Goal: Information Seeking & Learning: Learn about a topic

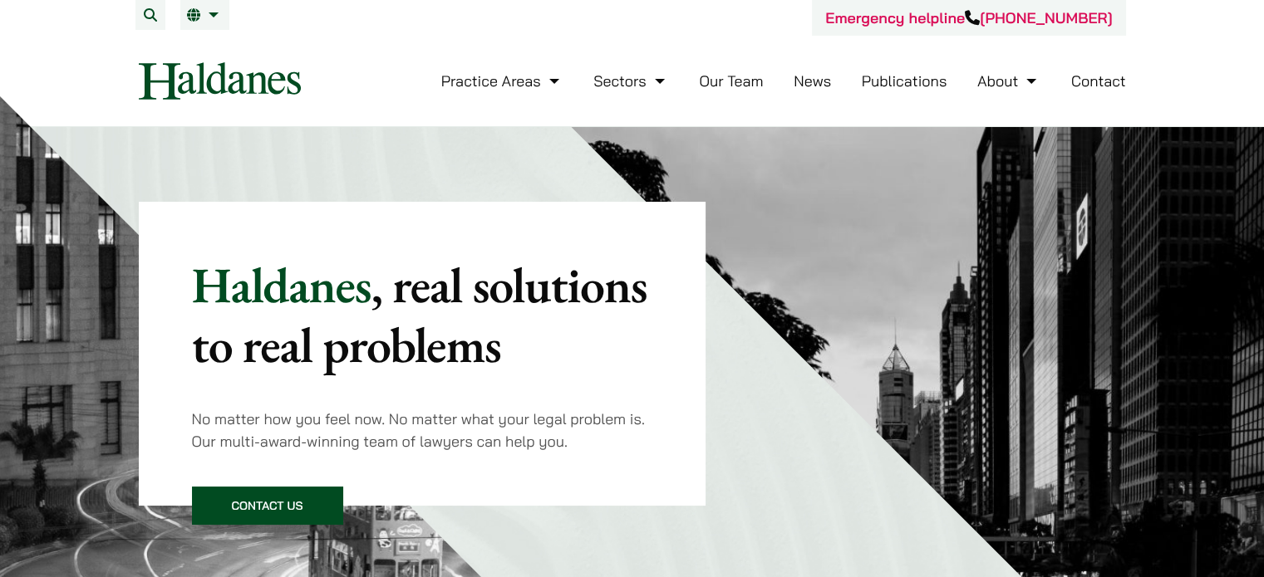
click at [746, 82] on link "Our Team" at bounding box center [731, 80] width 64 height 19
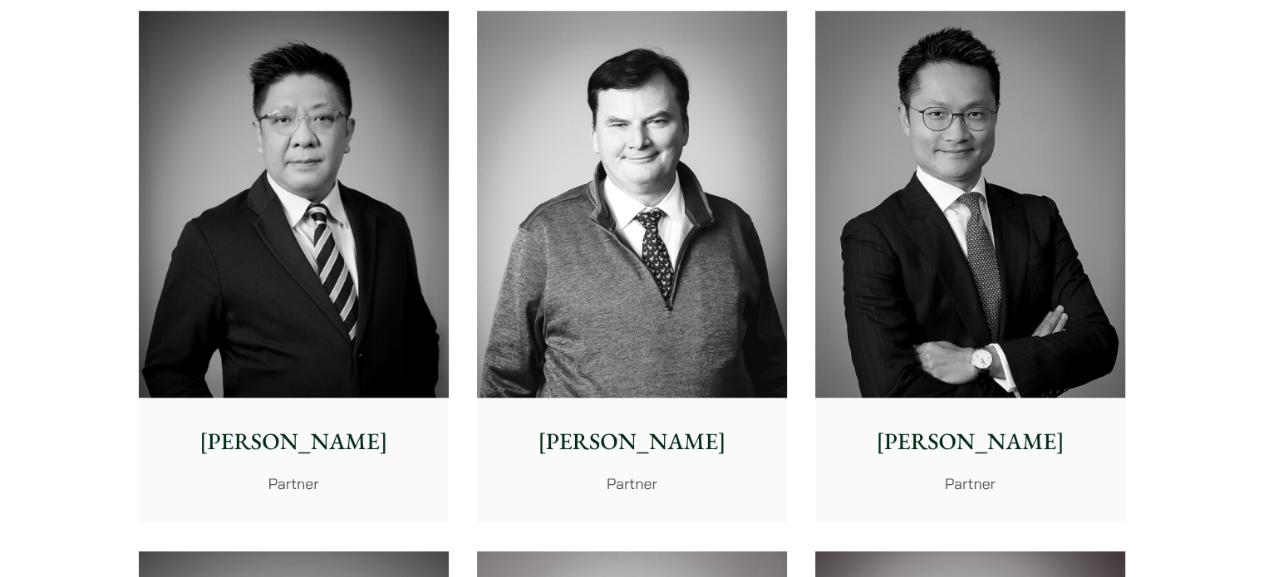
scroll to position [1004, 0]
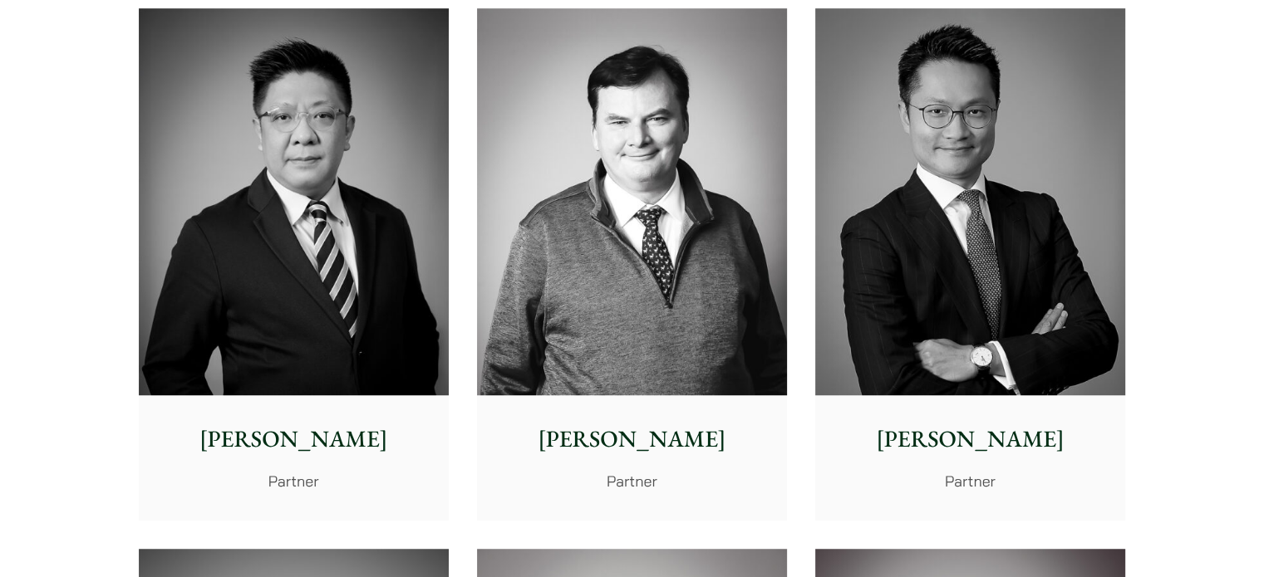
click at [299, 135] on img at bounding box center [294, 202] width 310 height 388
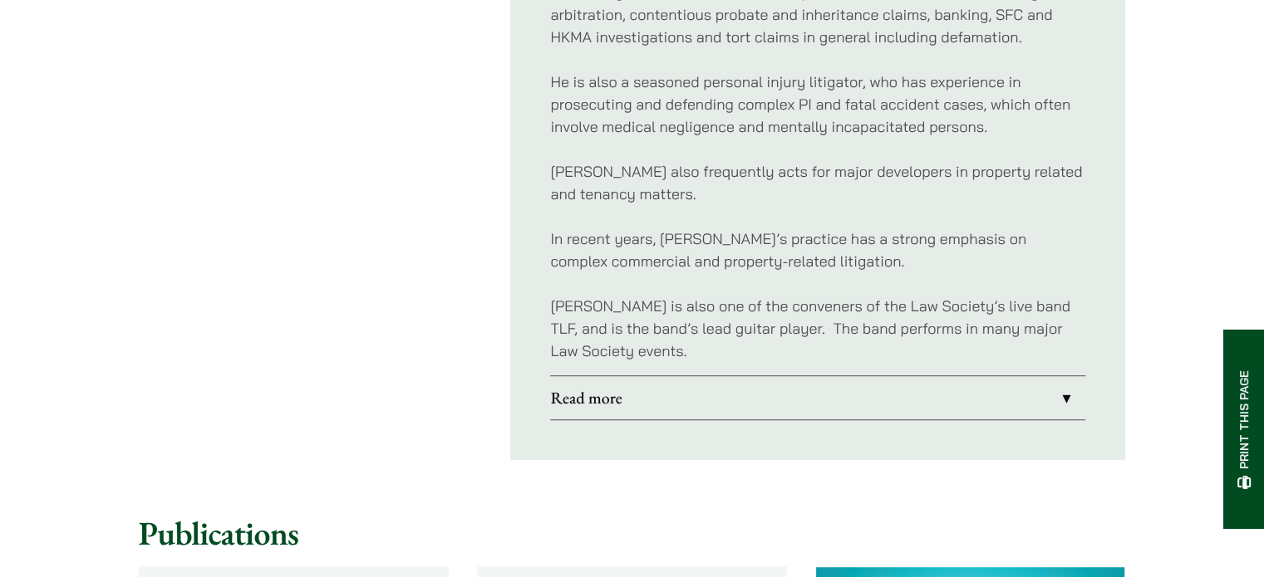
scroll to position [1070, 0]
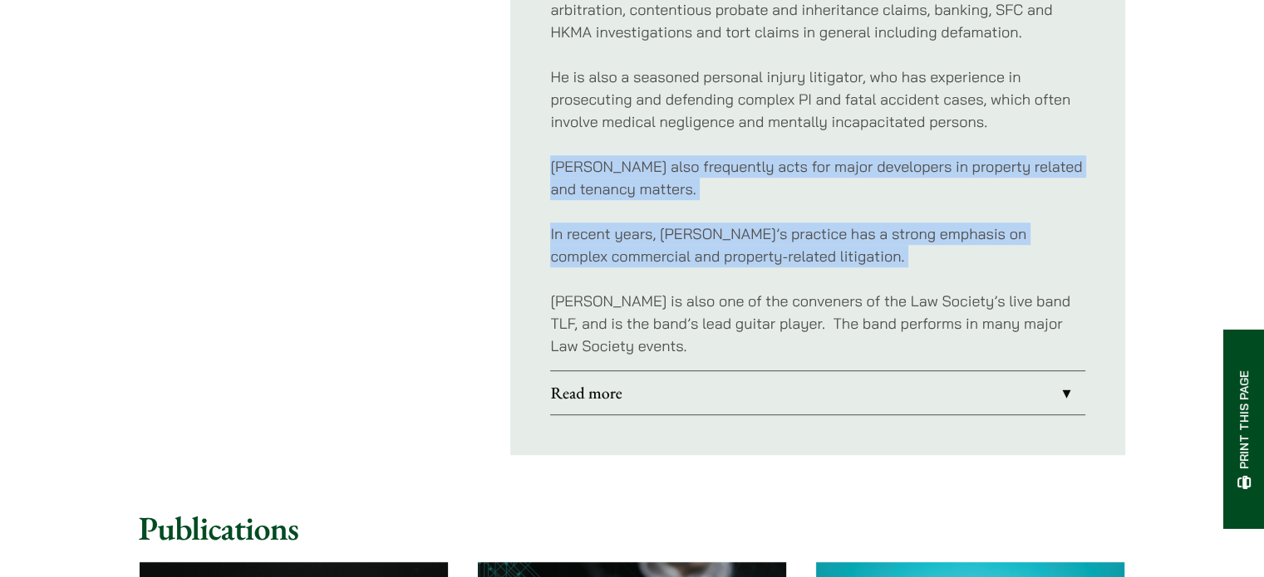
click at [503, 253] on div "Contact Tel (852) 2230 2813 Fax (852) 2845 1637 Email paul.lui@haldanes.com Lin…" at bounding box center [632, 21] width 987 height 868
click at [1067, 371] on link "Read more" at bounding box center [817, 392] width 535 height 43
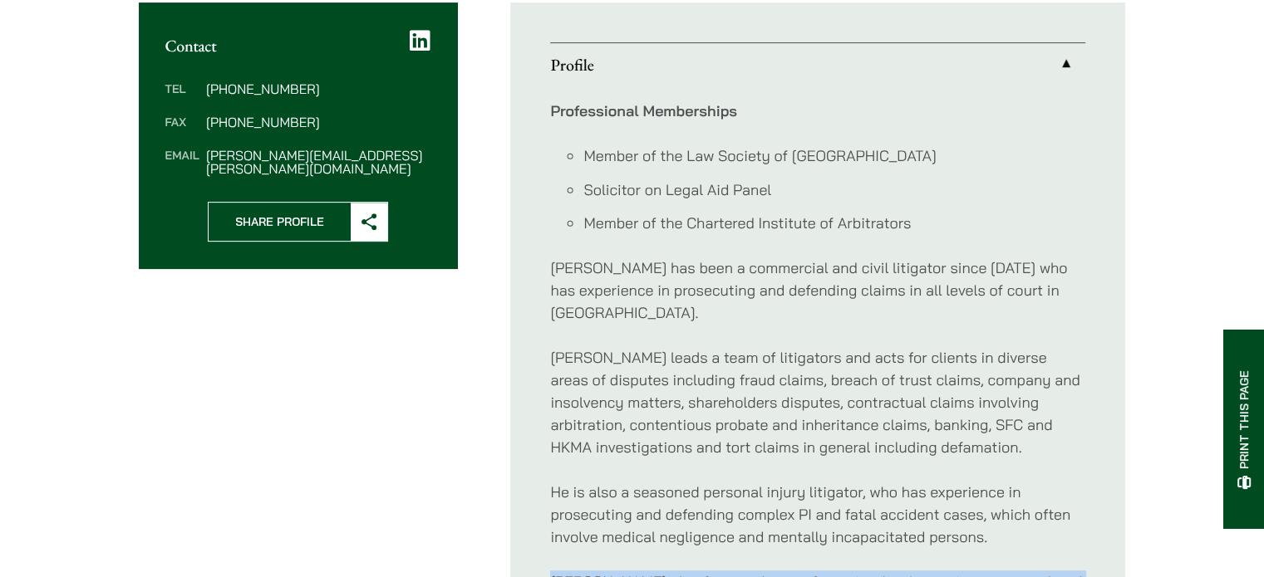
scroll to position [657, 0]
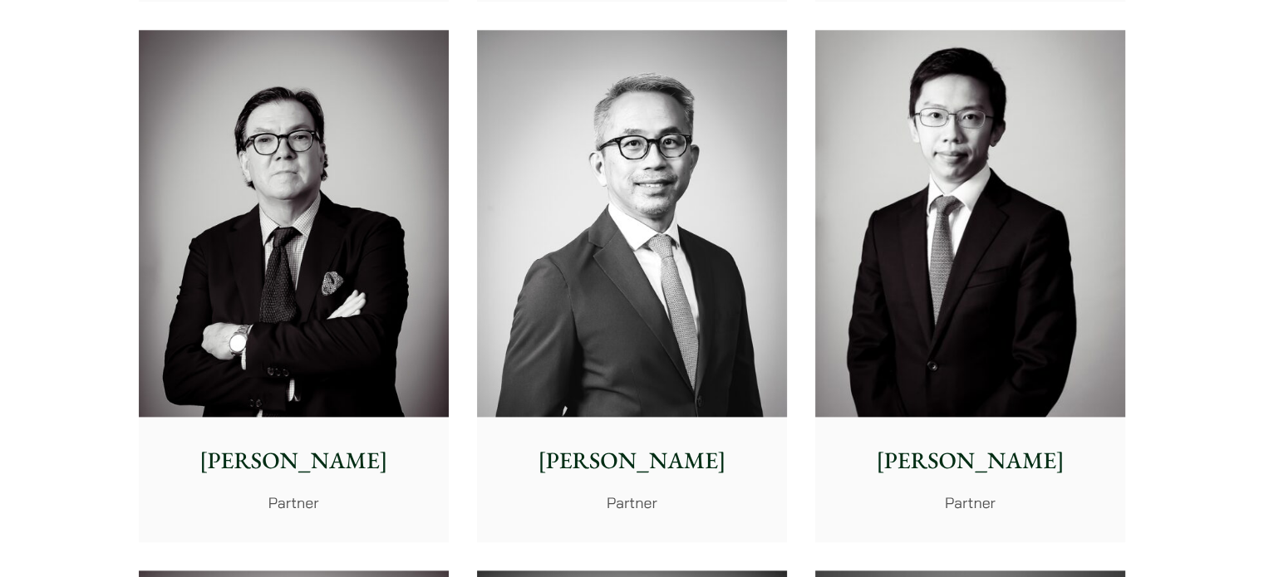
scroll to position [2067, 0]
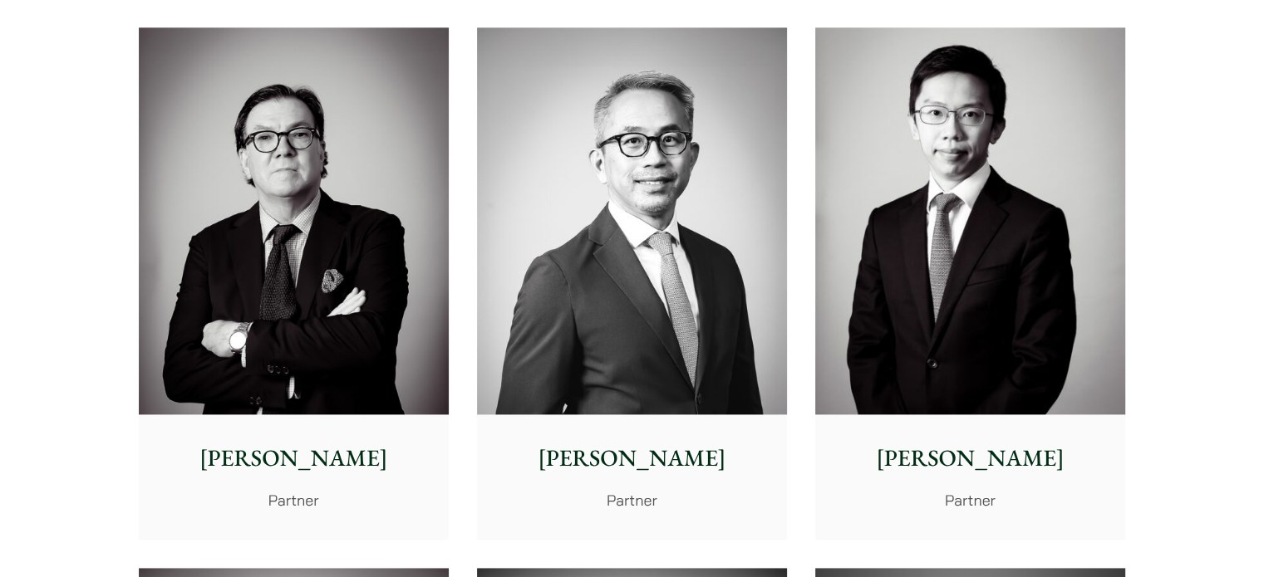
click at [973, 153] on img at bounding box center [970, 221] width 310 height 388
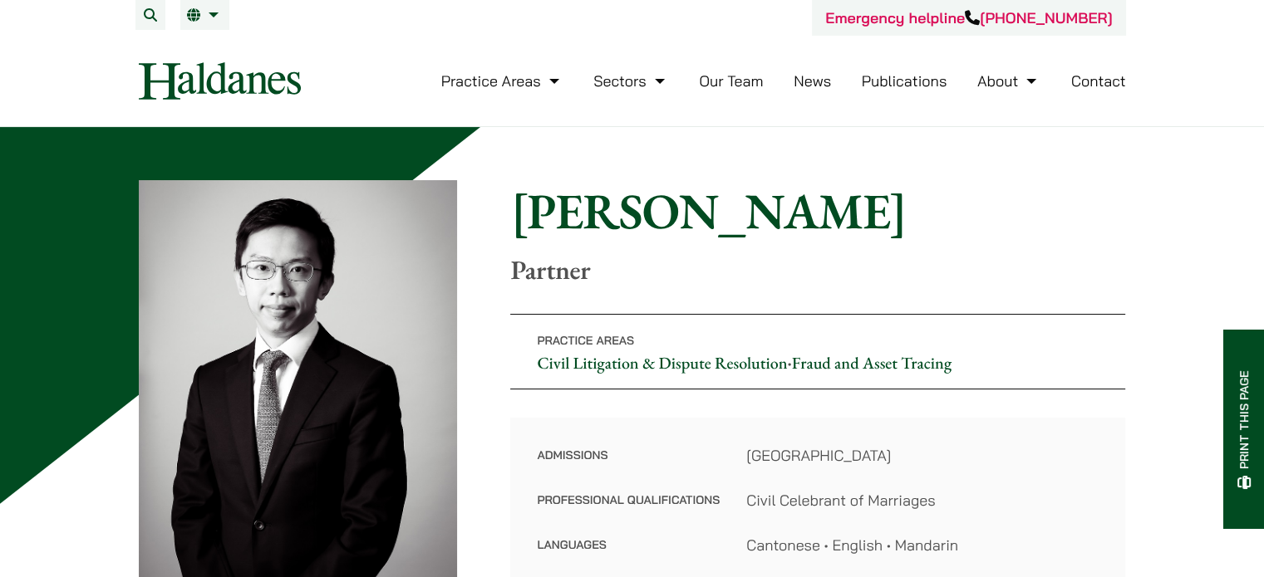
scroll to position [27, 0]
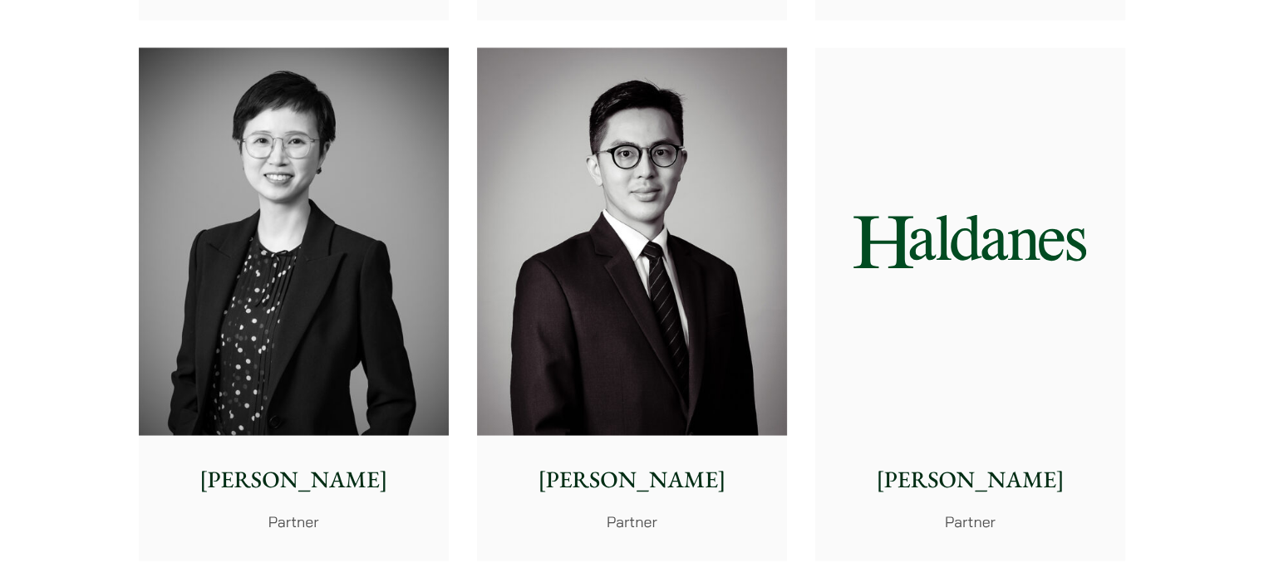
scroll to position [3131, 0]
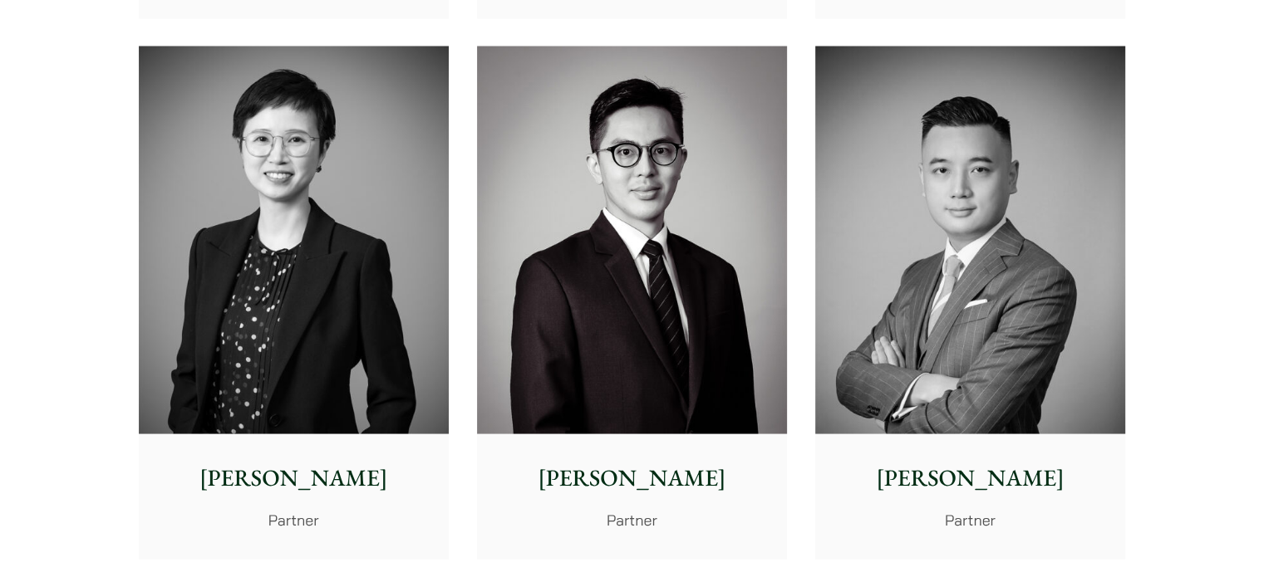
click at [324, 265] on img at bounding box center [294, 240] width 310 height 388
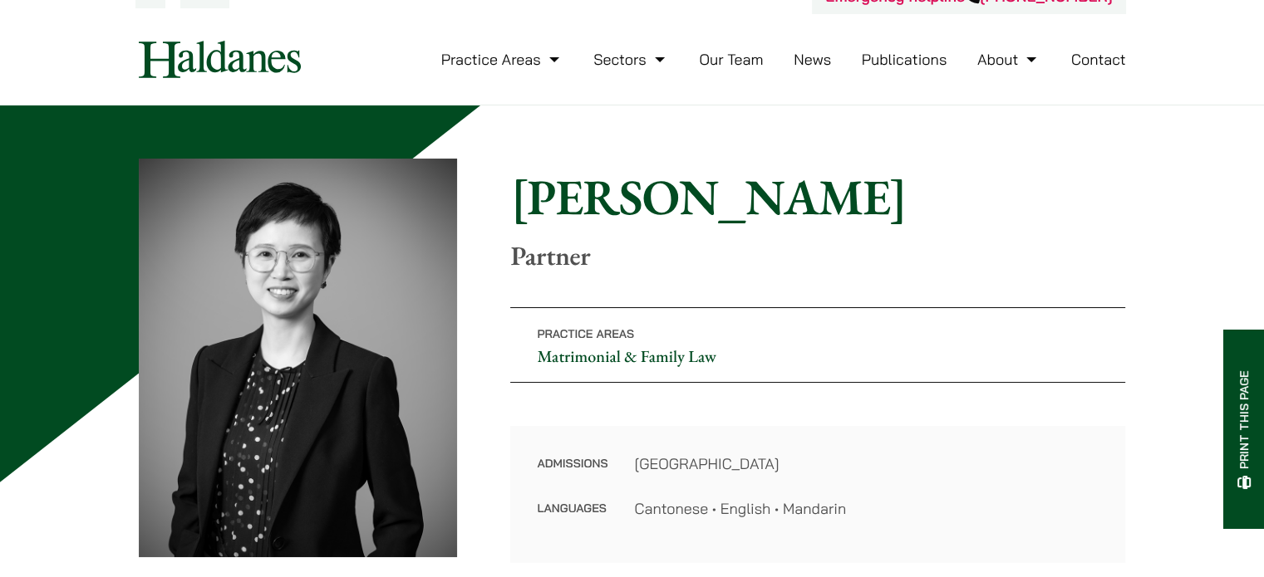
scroll to position [33, 0]
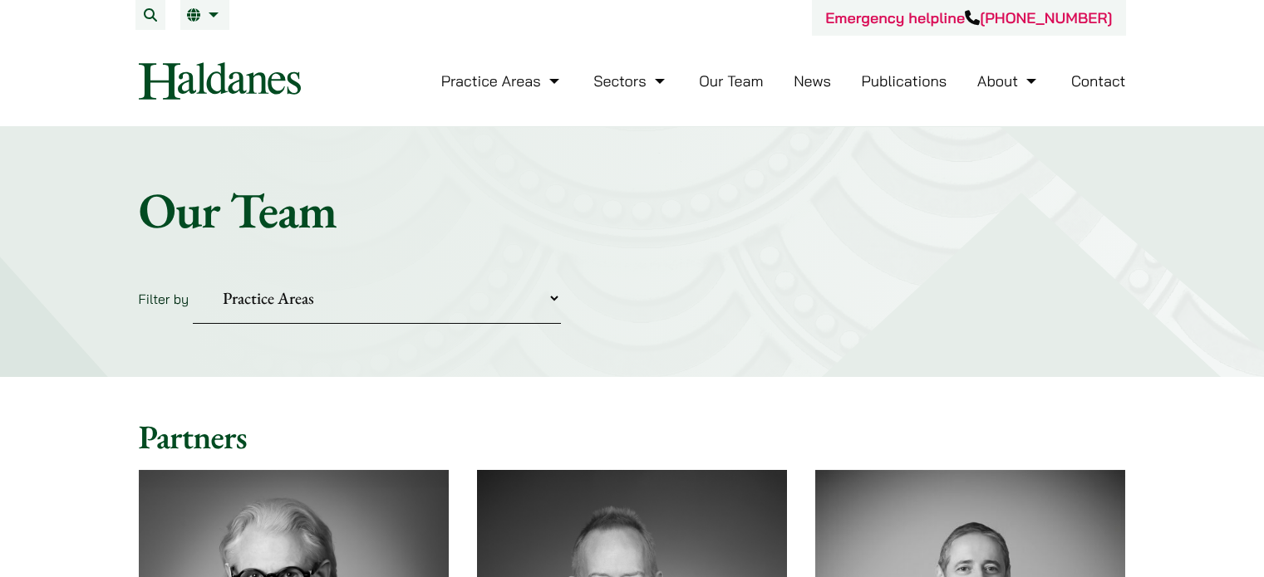
scroll to position [3131, 0]
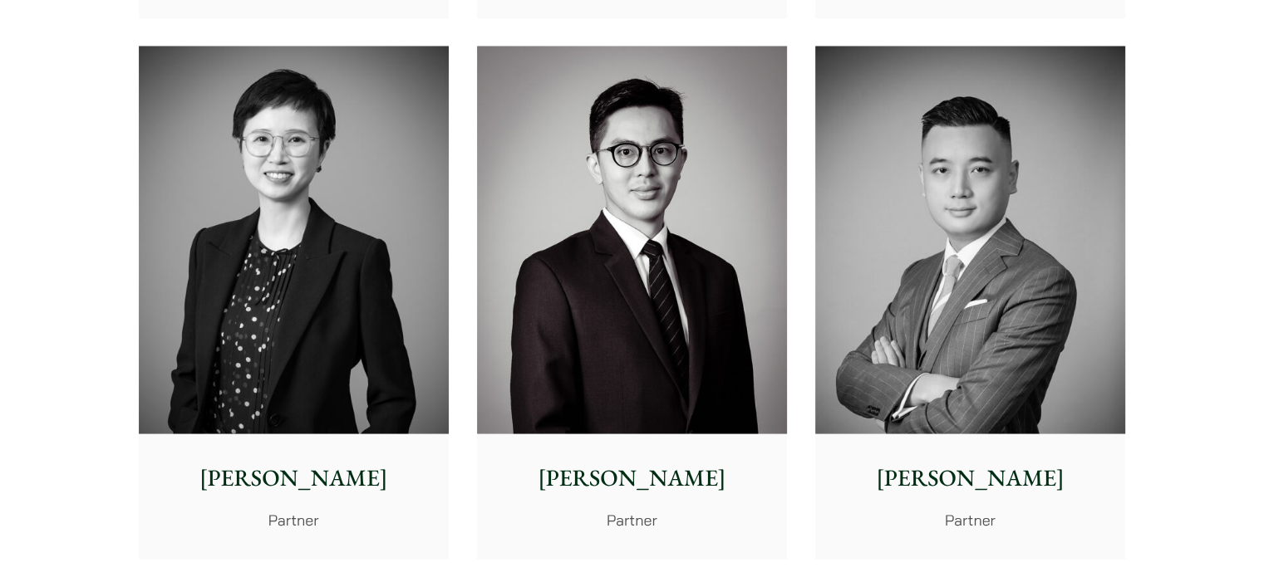
click at [911, 278] on img at bounding box center [970, 240] width 310 height 388
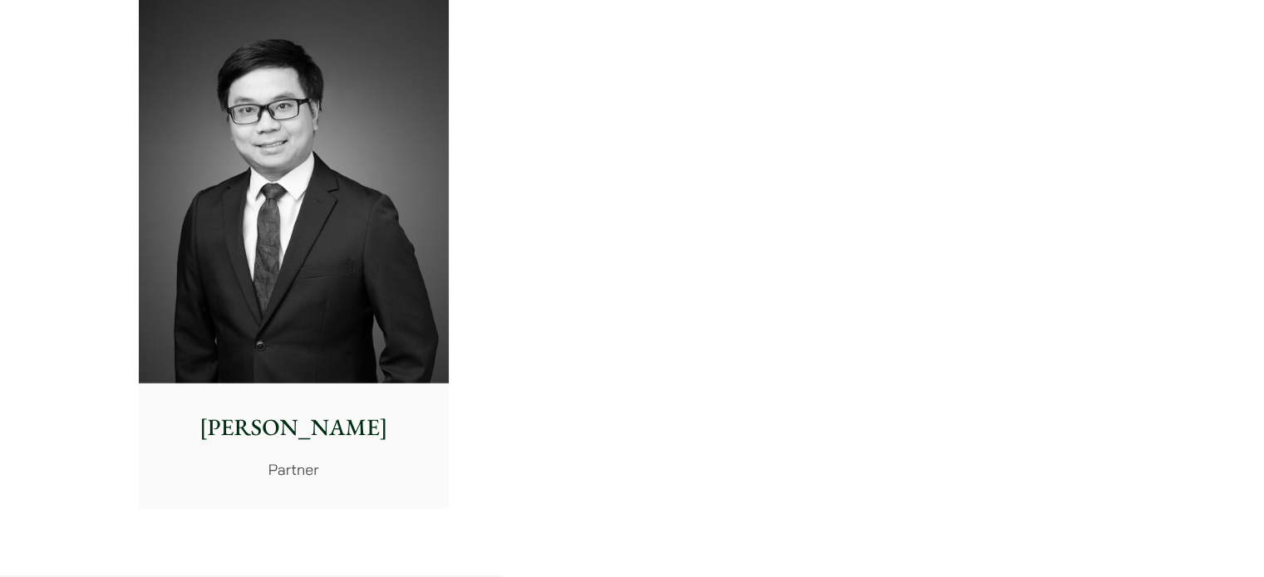
scroll to position [3217, 0]
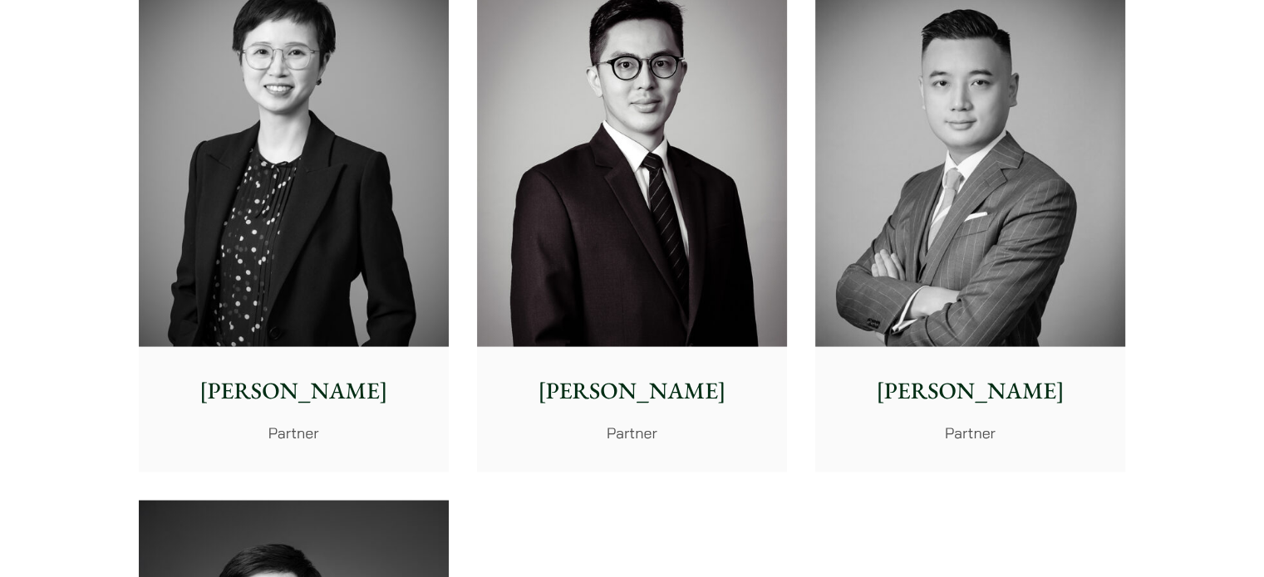
click at [970, 150] on img at bounding box center [970, 153] width 310 height 388
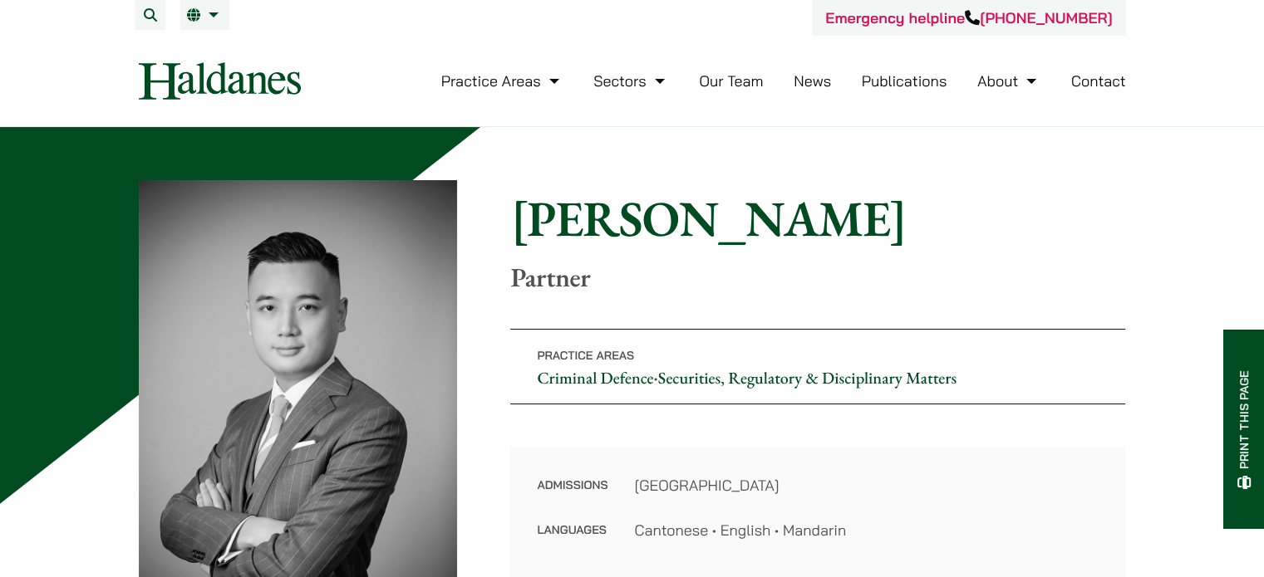
scroll to position [505, 0]
